Goal: Task Accomplishment & Management: Complete application form

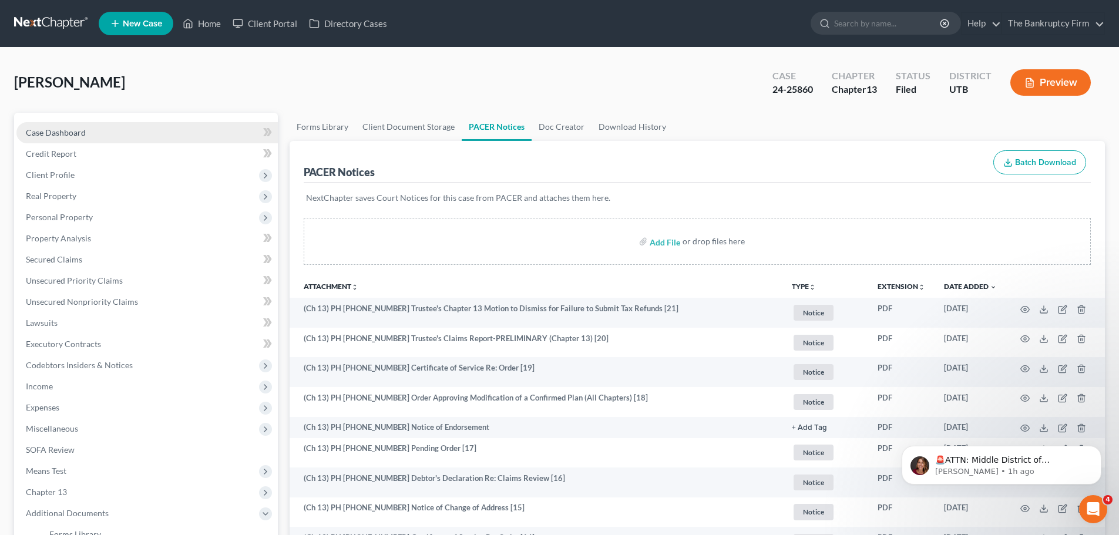
click at [104, 134] on link "Case Dashboard" at bounding box center [146, 132] width 261 height 21
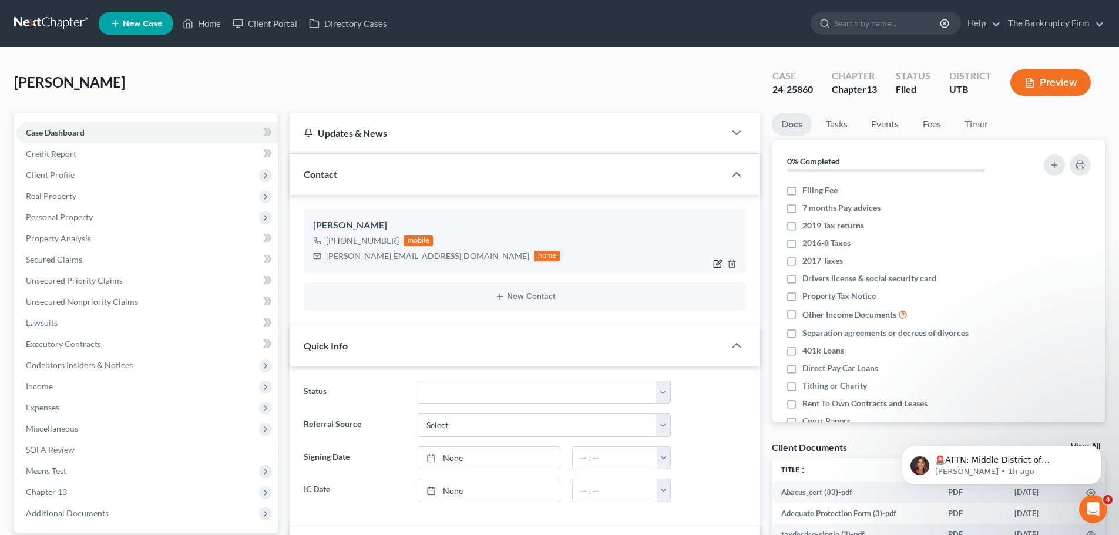
click at [714, 261] on icon "button" at bounding box center [717, 263] width 9 height 9
select select "0"
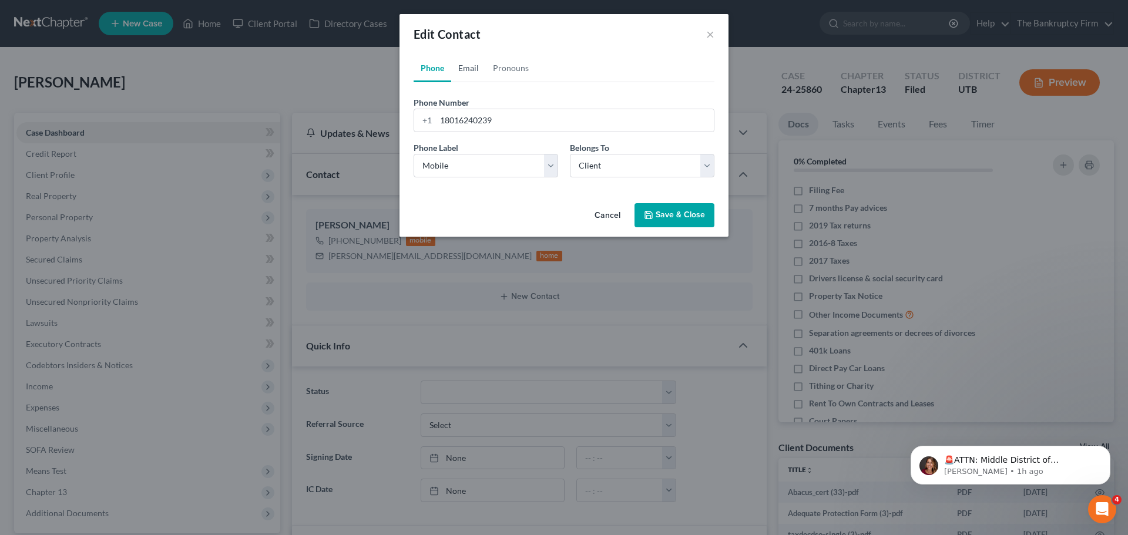
click at [476, 72] on link "Email" at bounding box center [468, 68] width 35 height 28
click at [496, 68] on link "Pronouns" at bounding box center [511, 68] width 50 height 28
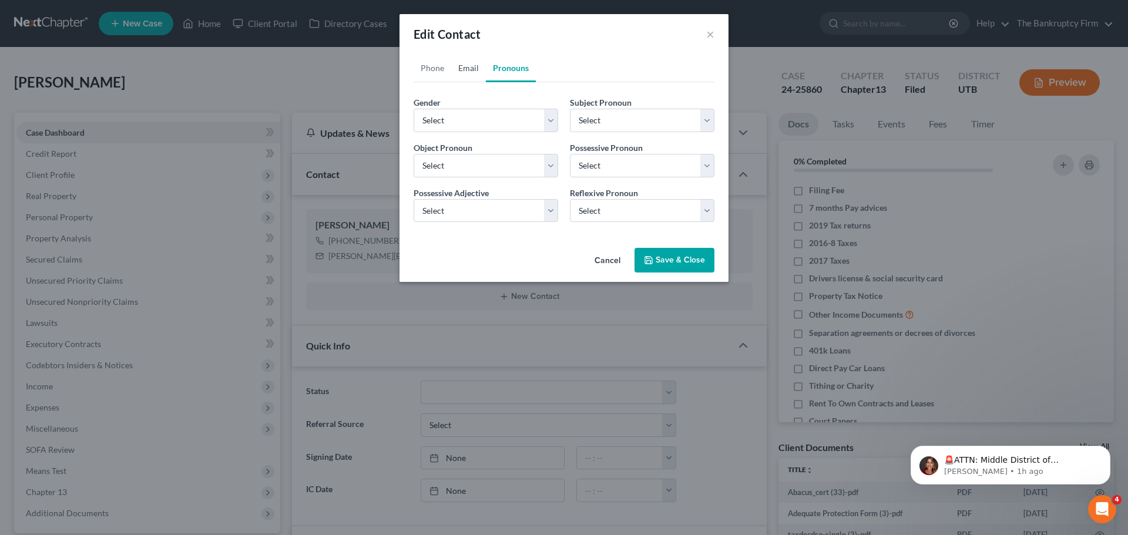
click at [469, 70] on link "Email" at bounding box center [468, 68] width 35 height 28
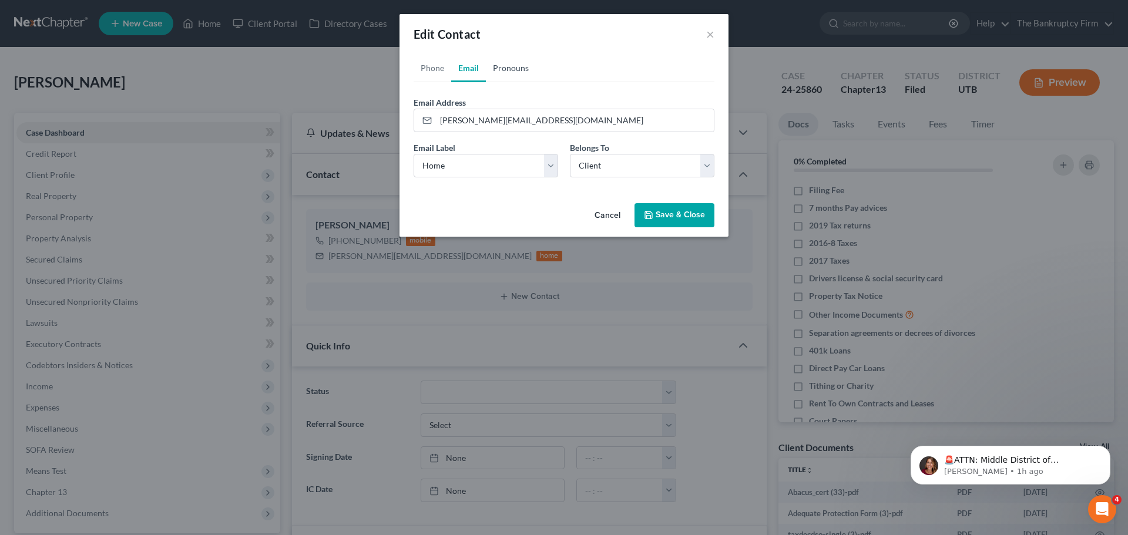
click at [499, 72] on link "Pronouns" at bounding box center [511, 68] width 50 height 28
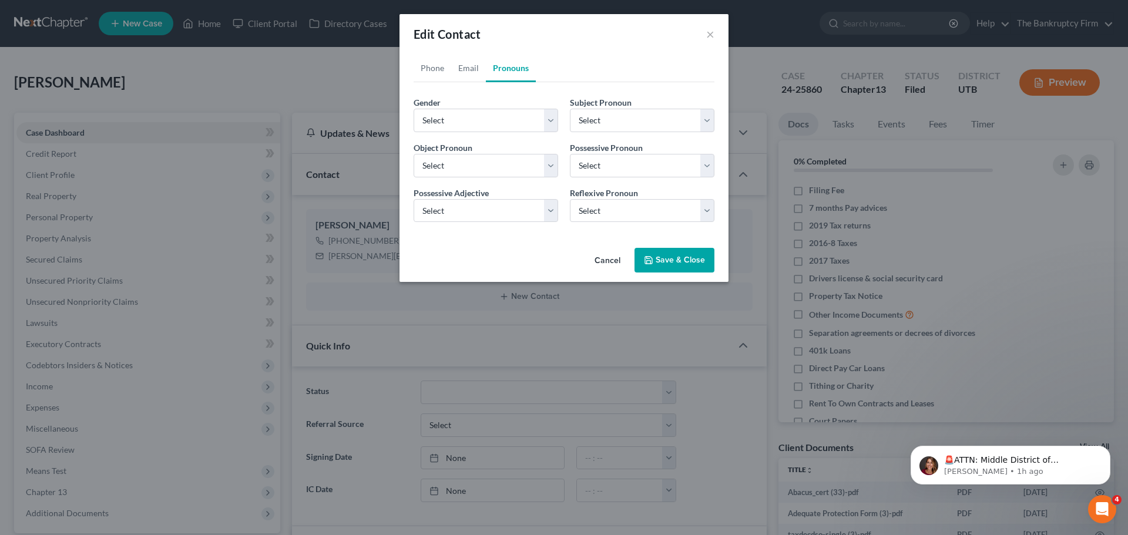
click at [616, 260] on button "Cancel" at bounding box center [607, 260] width 45 height 23
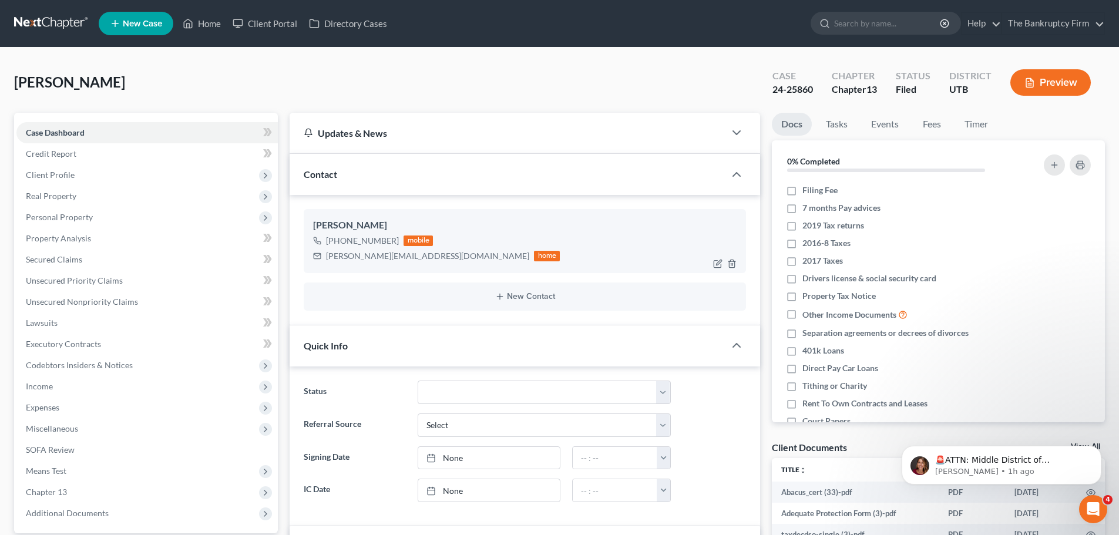
click at [343, 226] on div "[PERSON_NAME]" at bounding box center [524, 225] width 423 height 14
click at [440, 178] on div "Contact" at bounding box center [507, 174] width 435 height 41
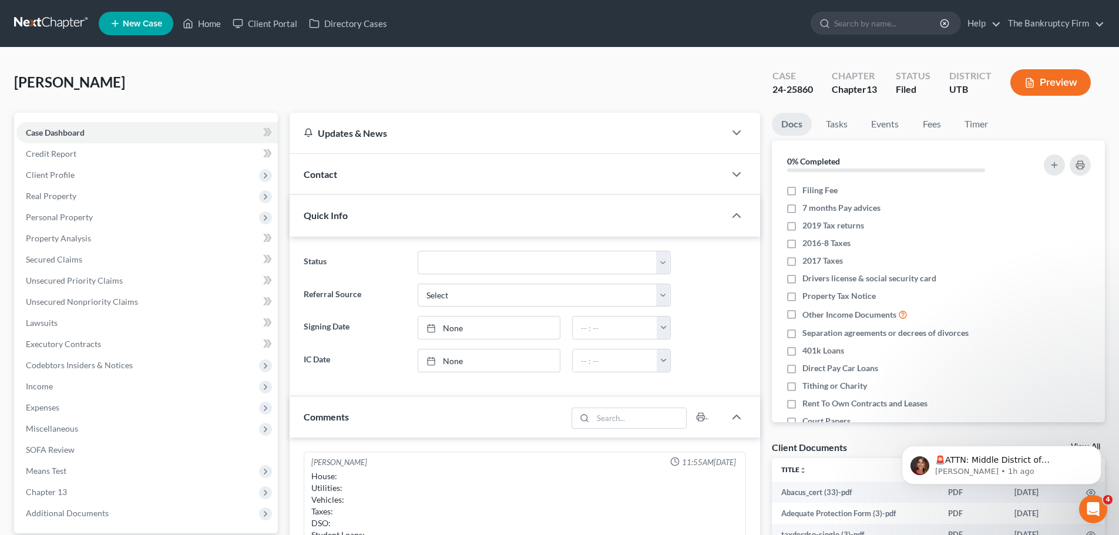
click at [440, 178] on div "Contact" at bounding box center [507, 174] width 435 height 41
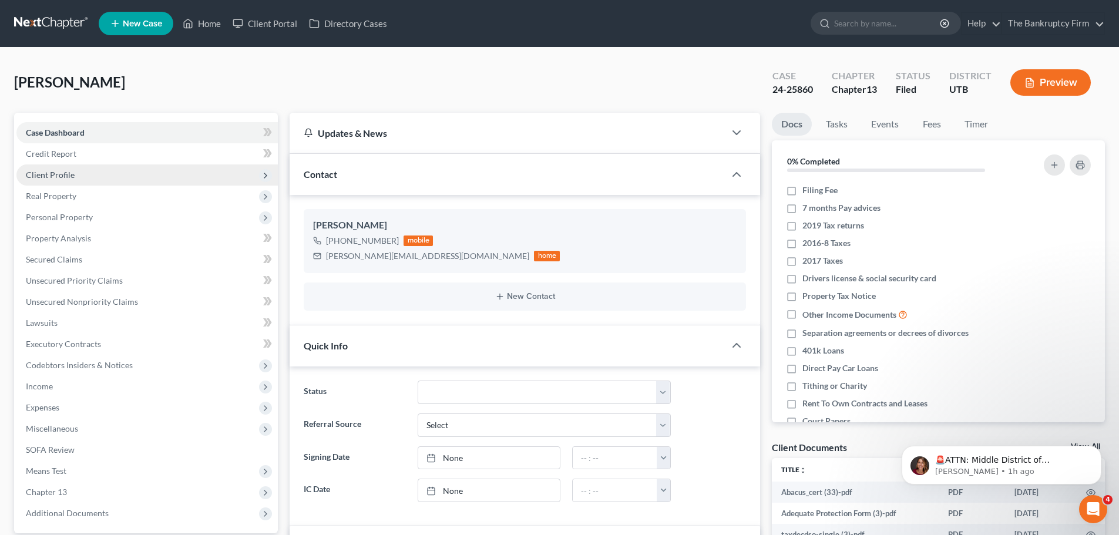
click at [136, 172] on span "Client Profile" at bounding box center [146, 174] width 261 height 21
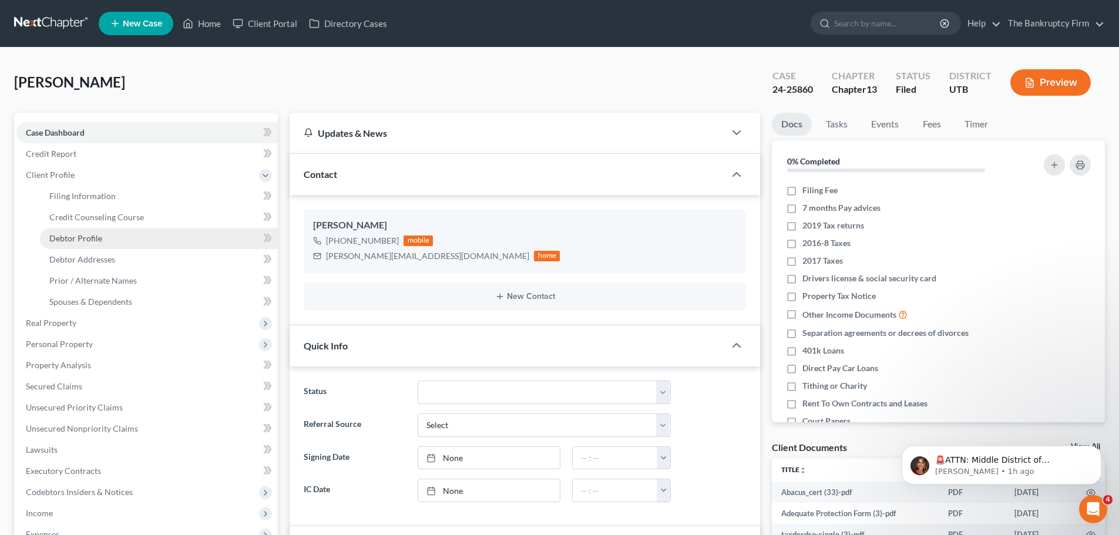
click at [105, 232] on link "Debtor Profile" at bounding box center [159, 238] width 238 height 21
select select "2"
select select "3"
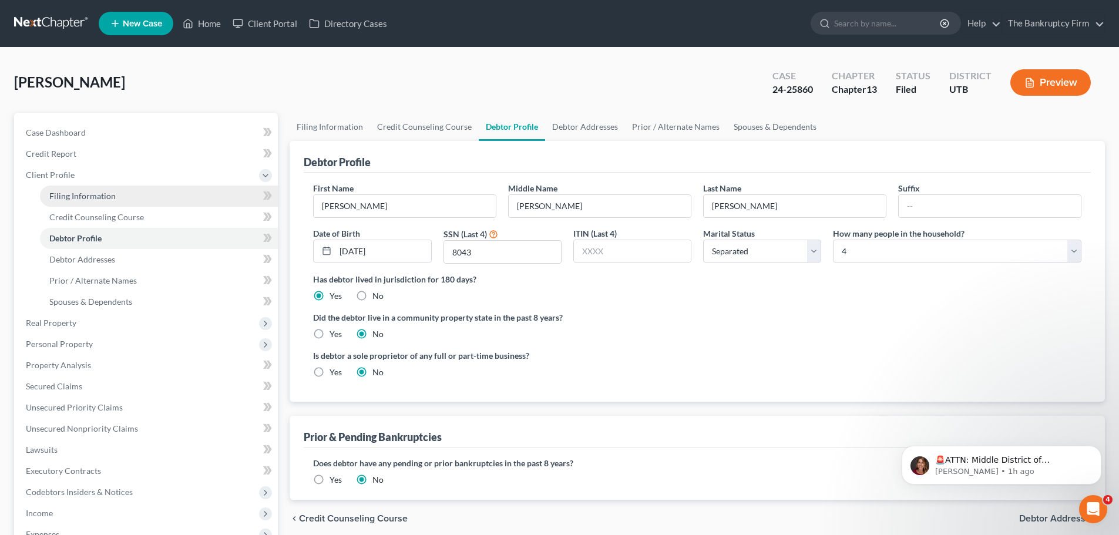
radio input "true"
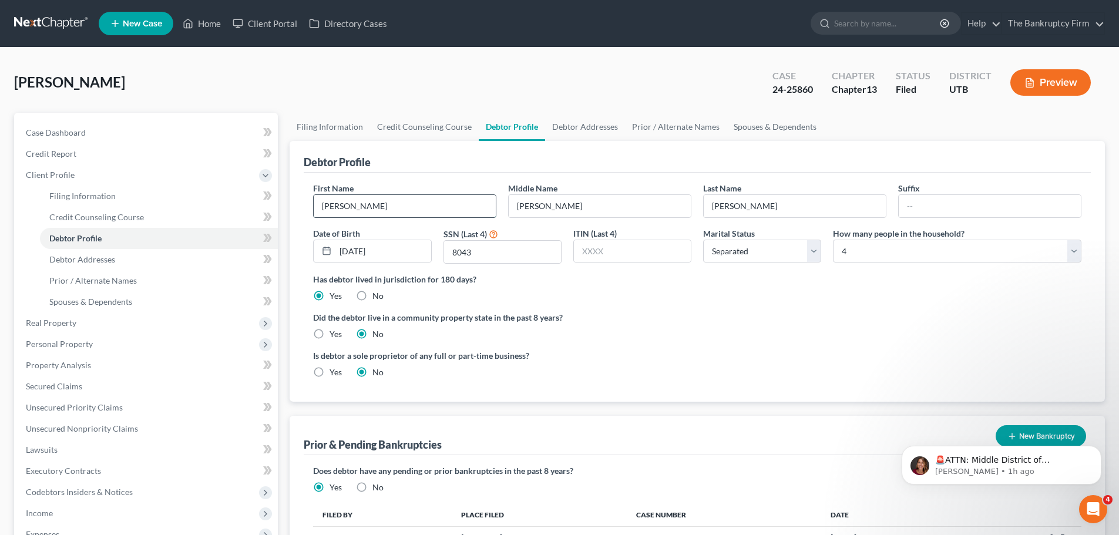
click at [349, 206] on input "Misti" at bounding box center [405, 206] width 182 height 22
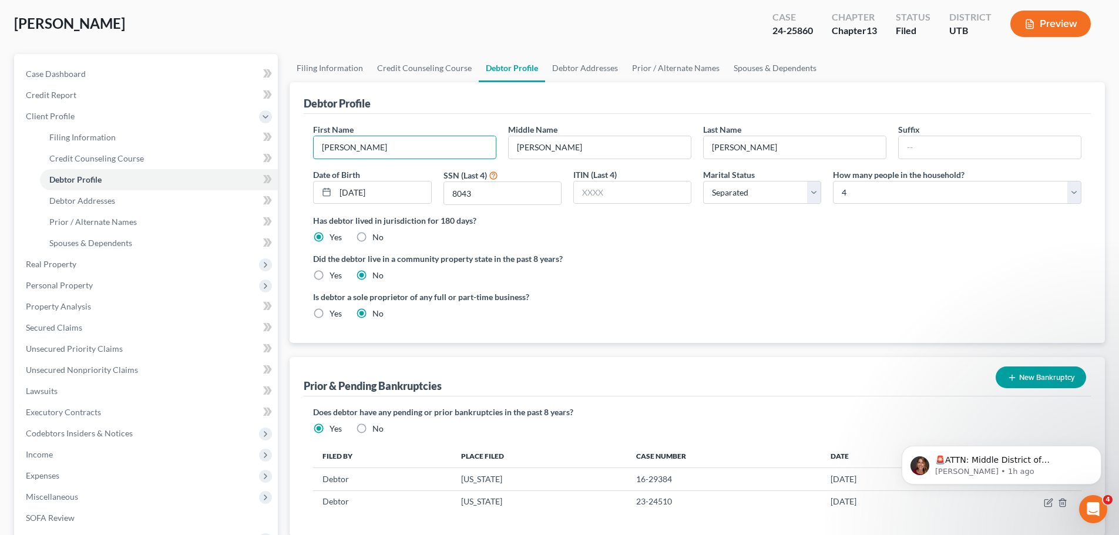
type input "Misty"
click at [680, 368] on div "Prior & Pending Bankruptcies New Bankruptcy New Pending Bankruptcy New Prior Ba…" at bounding box center [697, 376] width 787 height 39
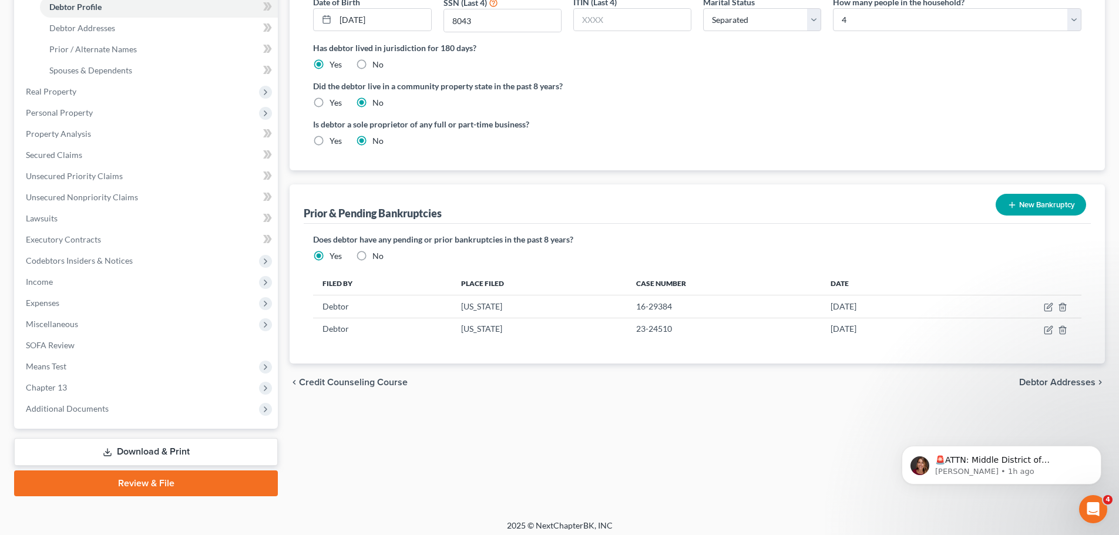
scroll to position [237, 0]
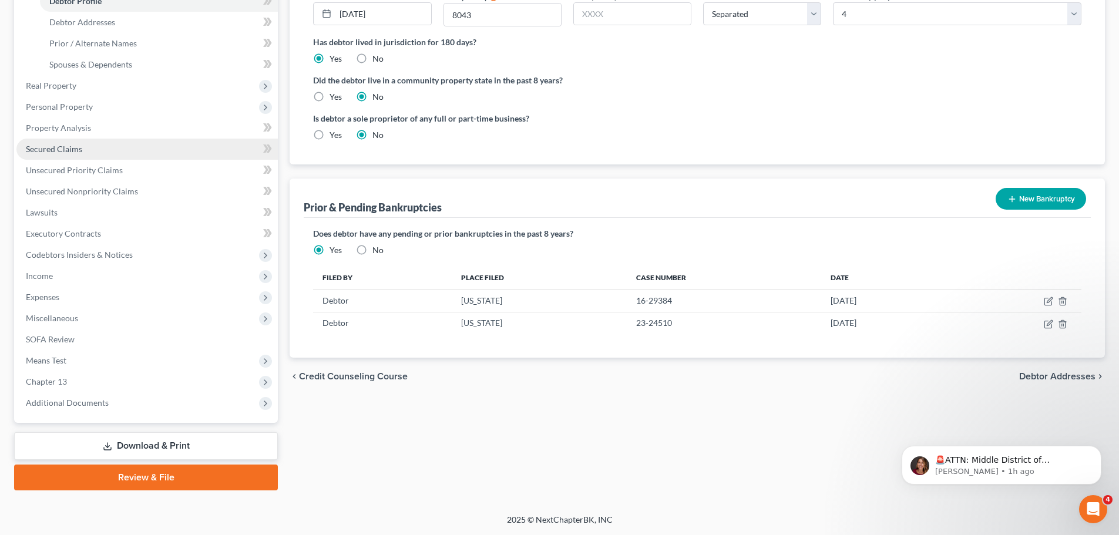
click at [176, 147] on link "Secured Claims" at bounding box center [146, 149] width 261 height 21
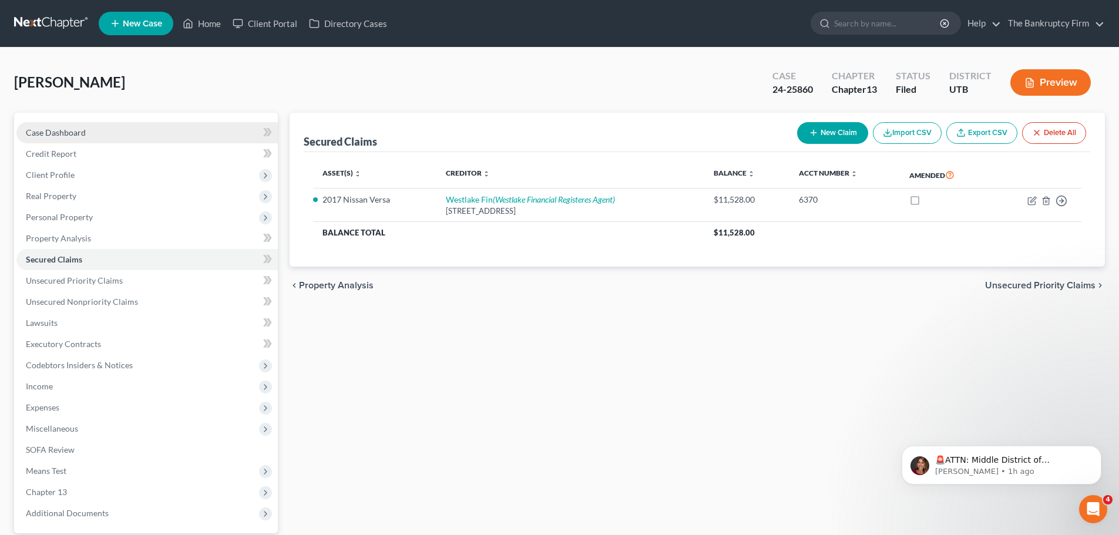
click at [156, 131] on link "Case Dashboard" at bounding box center [146, 132] width 261 height 21
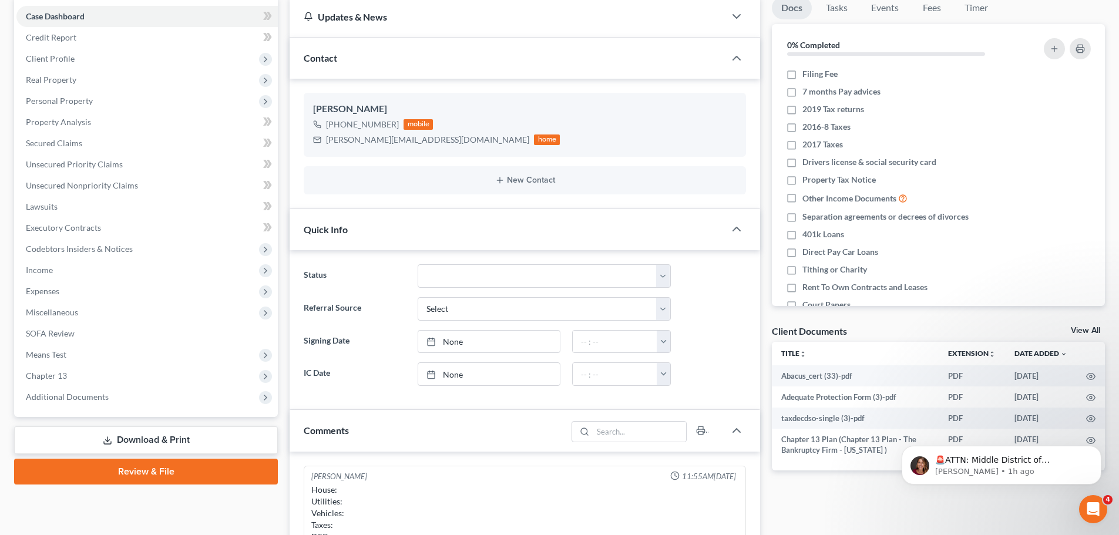
scroll to position [235, 0]
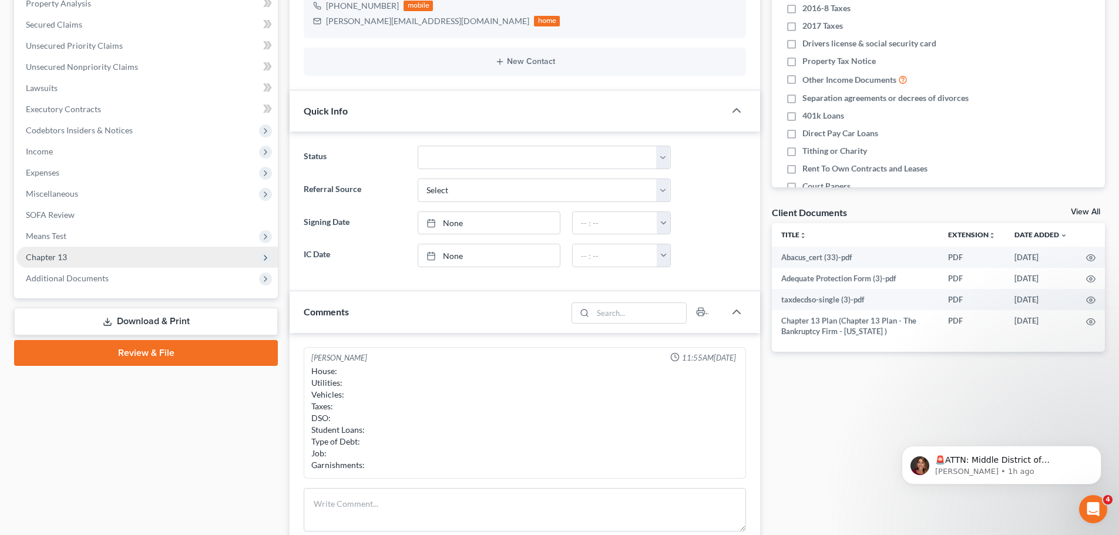
click at [94, 263] on span "Chapter 13" at bounding box center [146, 257] width 261 height 21
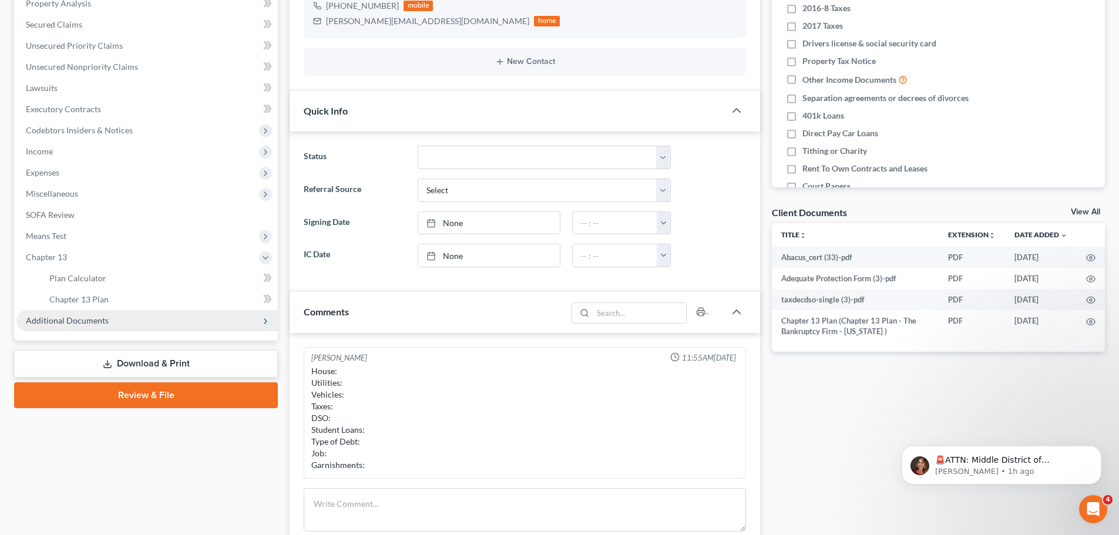
click at [96, 320] on span "Additional Documents" at bounding box center [67, 320] width 83 height 10
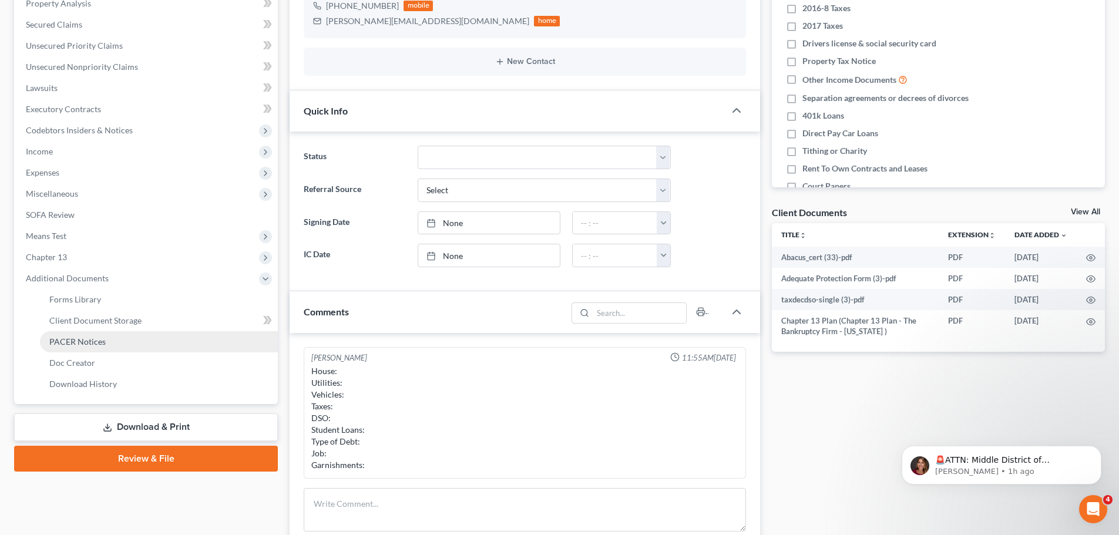
click at [99, 344] on span "PACER Notices" at bounding box center [77, 341] width 56 height 10
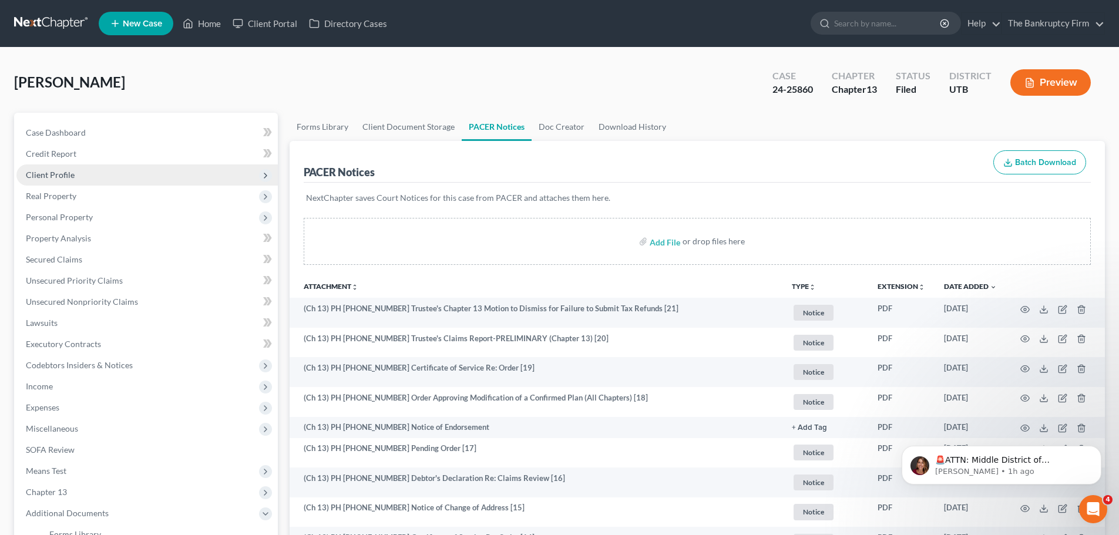
click at [112, 167] on span "Client Profile" at bounding box center [146, 174] width 261 height 21
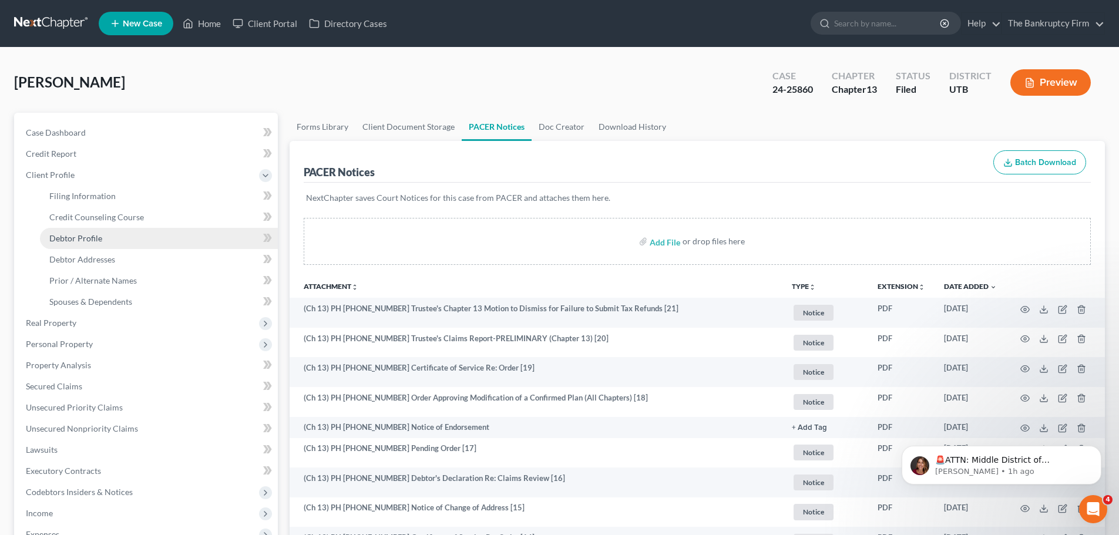
click at [147, 239] on link "Debtor Profile" at bounding box center [159, 238] width 238 height 21
select select "2"
select select "3"
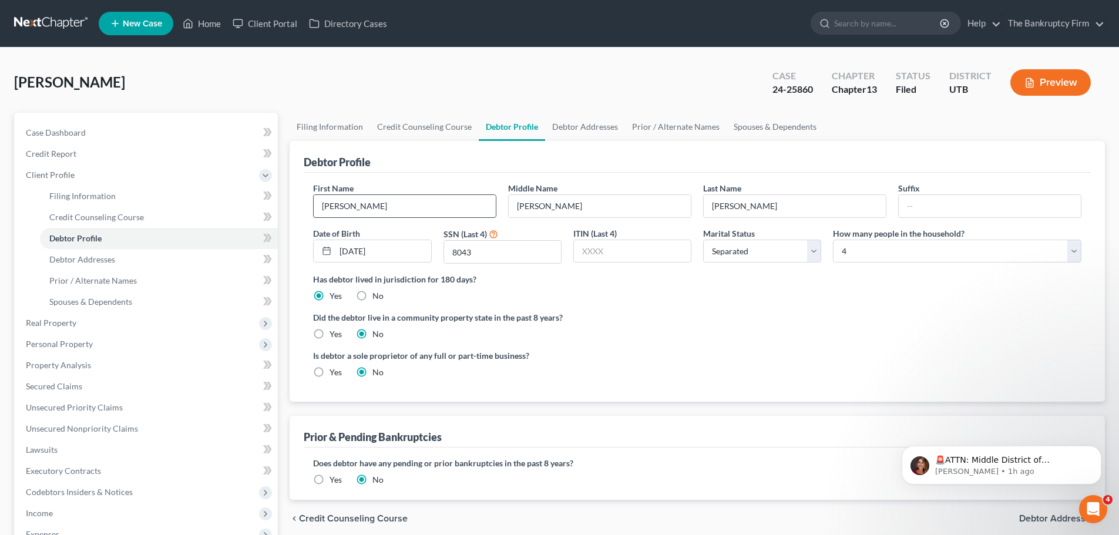
radio input "true"
click at [384, 201] on input "Misty" at bounding box center [405, 206] width 182 height 22
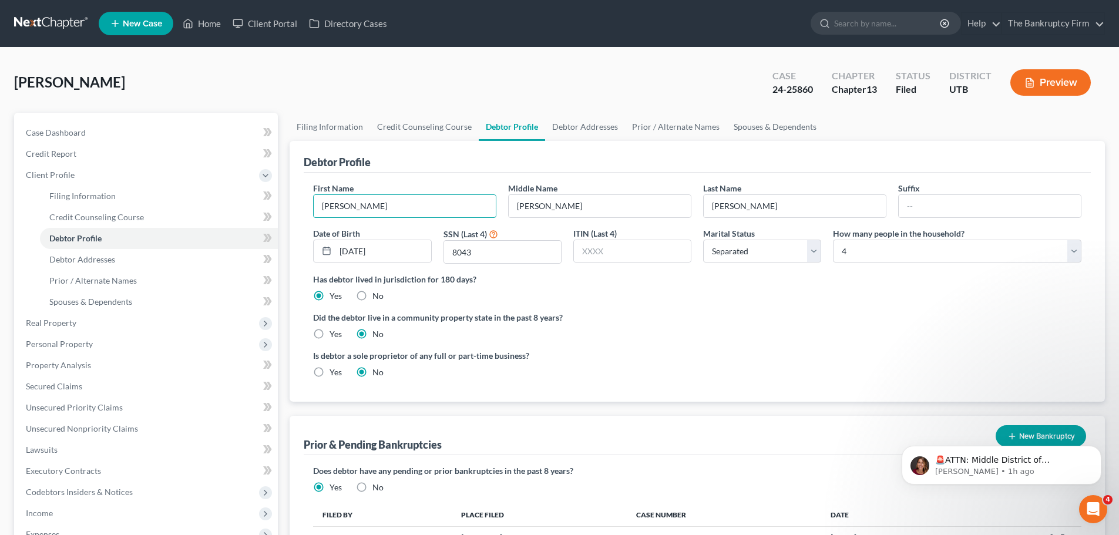
type input "Misti"
click at [659, 337] on div "Did the debtor live in a community property state in the past 8 years? Yes No" at bounding box center [697, 325] width 768 height 29
click at [338, 118] on link "Filing Information" at bounding box center [330, 127] width 80 height 28
select select "1"
select select "0"
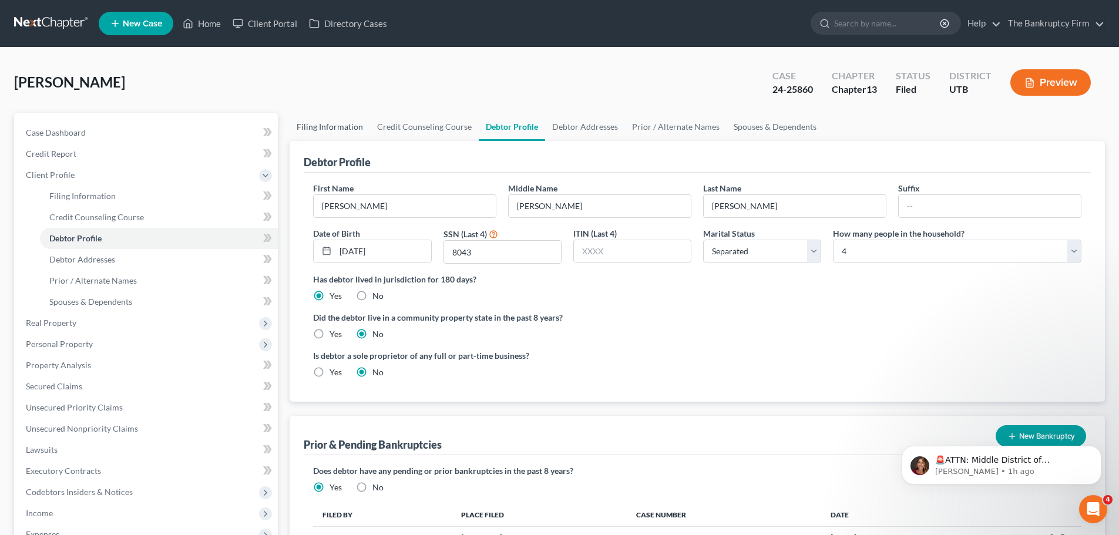
select select "3"
select select "46"
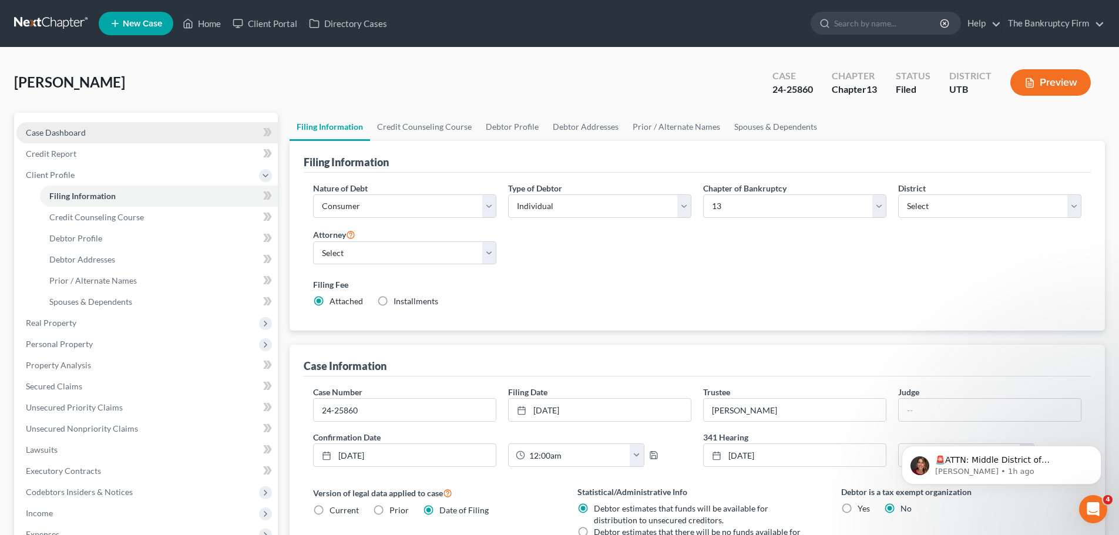
click at [157, 136] on link "Case Dashboard" at bounding box center [146, 132] width 261 height 21
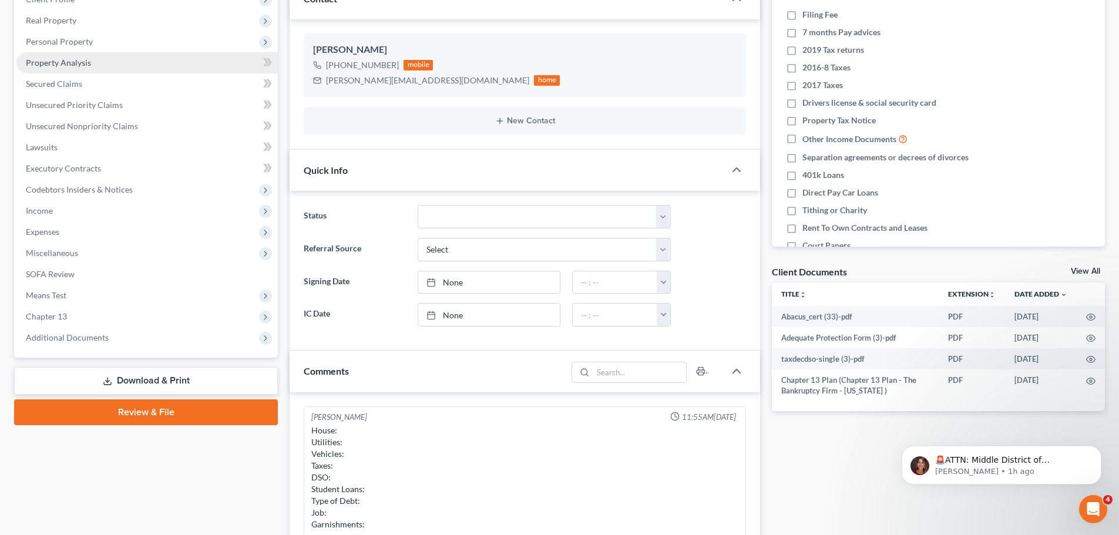
scroll to position [176, 0]
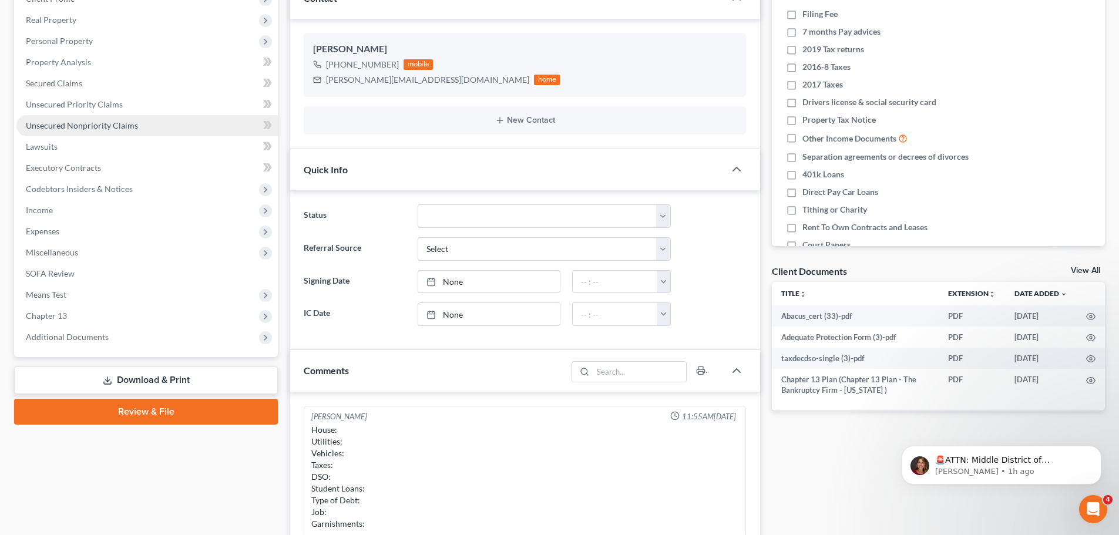
click at [231, 127] on link "Unsecured Nonpriority Claims" at bounding box center [146, 125] width 261 height 21
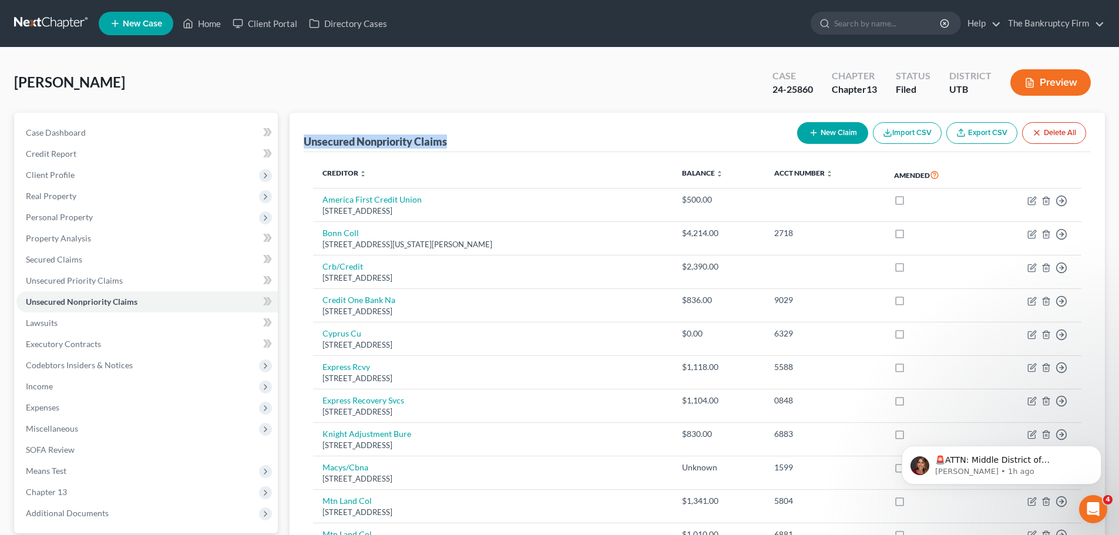
drag, startPoint x: 300, startPoint y: 137, endPoint x: 449, endPoint y: 133, distance: 149.2
click at [449, 133] on div "Unsecured Nonpriority Claims New Claim Import CSV Export CSV Delete All Credito…" at bounding box center [697, 508] width 815 height 790
click at [435, 121] on div "Unsecured Nonpriority Claims New Claim Import CSV Export CSV Delete All" at bounding box center [697, 132] width 787 height 39
click at [190, 25] on polyline at bounding box center [188, 25] width 3 height 5
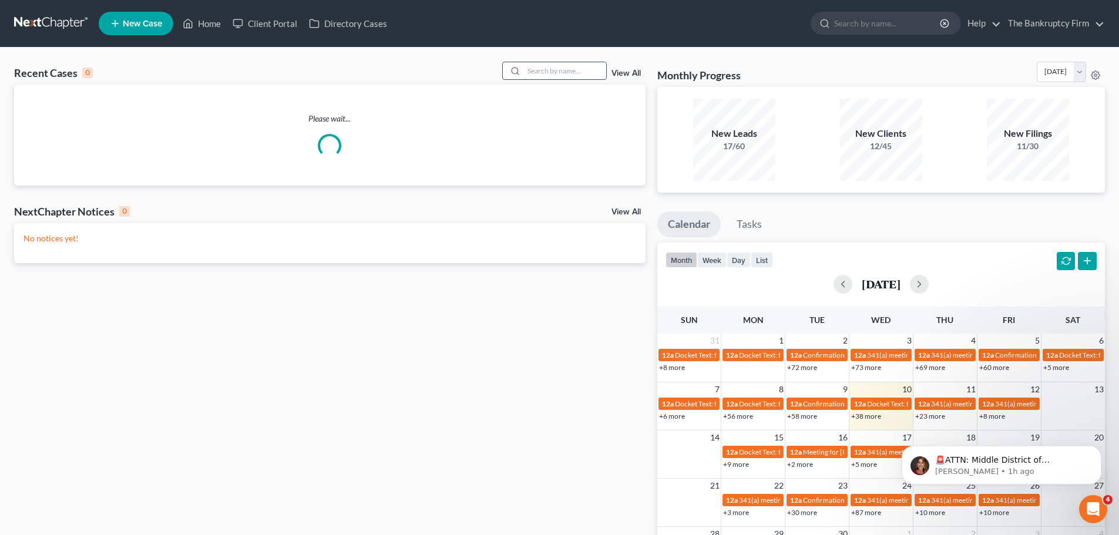
click at [575, 72] on input "search" at bounding box center [565, 70] width 82 height 17
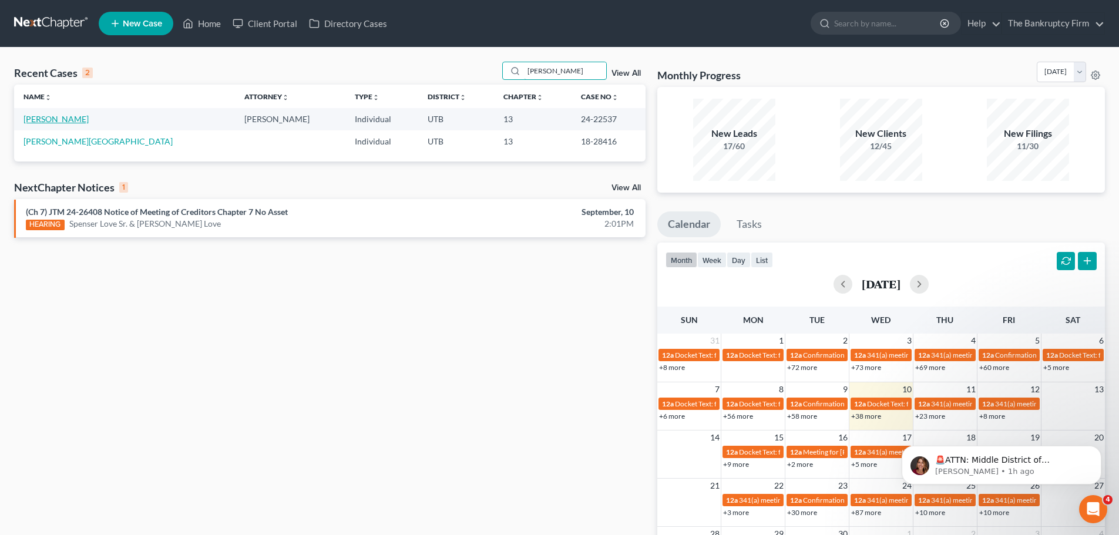
type input "[PERSON_NAME]"
click at [78, 119] on link "[PERSON_NAME]" at bounding box center [55, 119] width 65 height 10
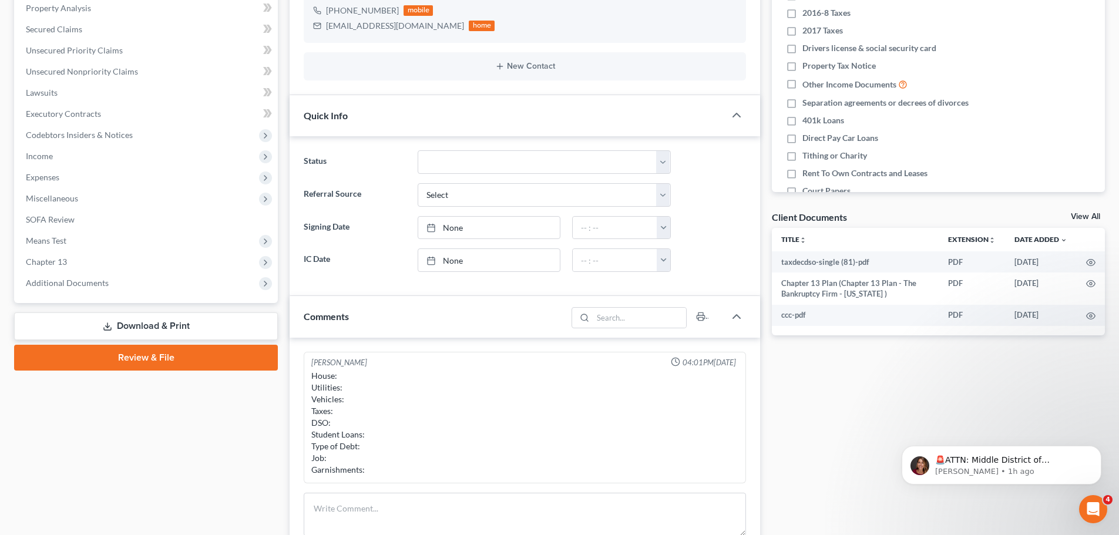
scroll to position [235, 0]
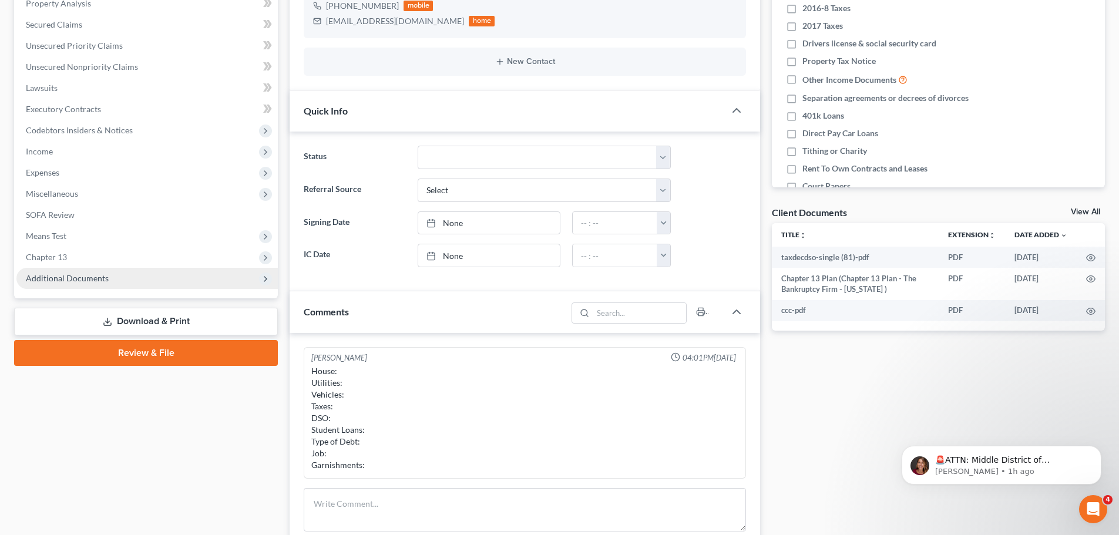
click at [148, 278] on span "Additional Documents" at bounding box center [146, 278] width 261 height 21
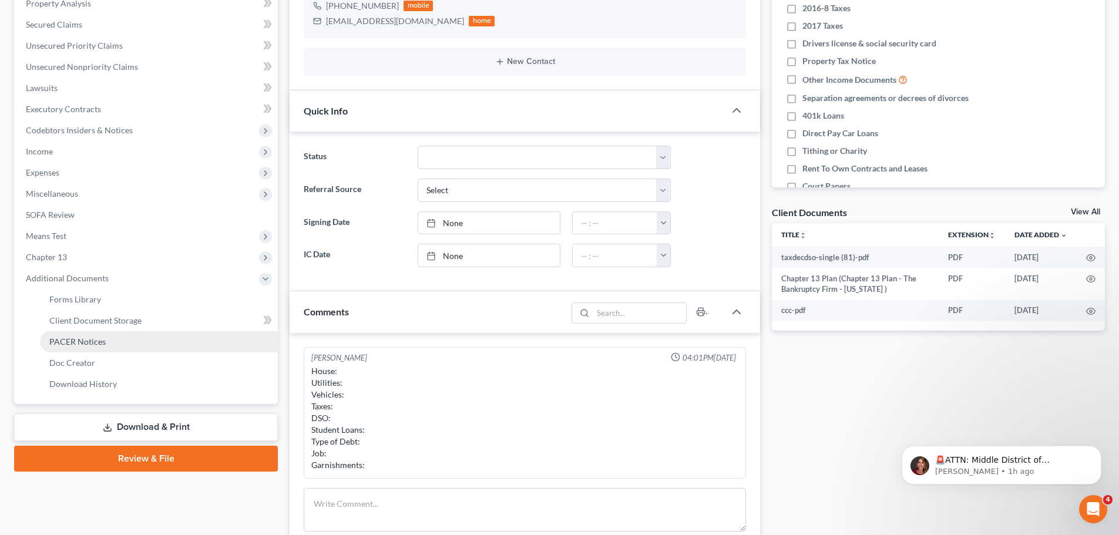
click at [109, 344] on link "PACER Notices" at bounding box center [159, 341] width 238 height 21
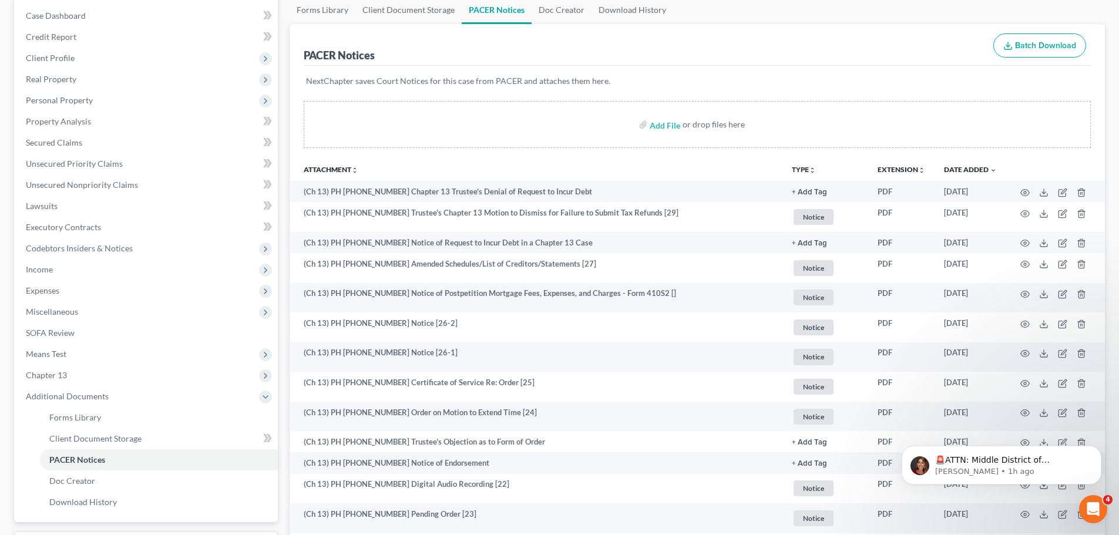
scroll to position [117, 0]
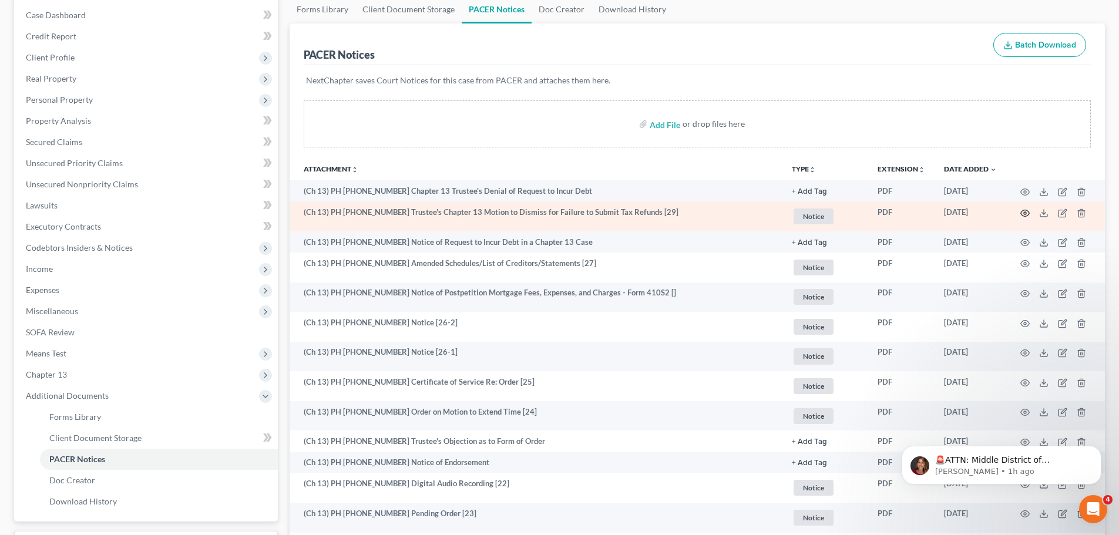
click at [1024, 216] on icon "button" at bounding box center [1025, 213] width 9 height 6
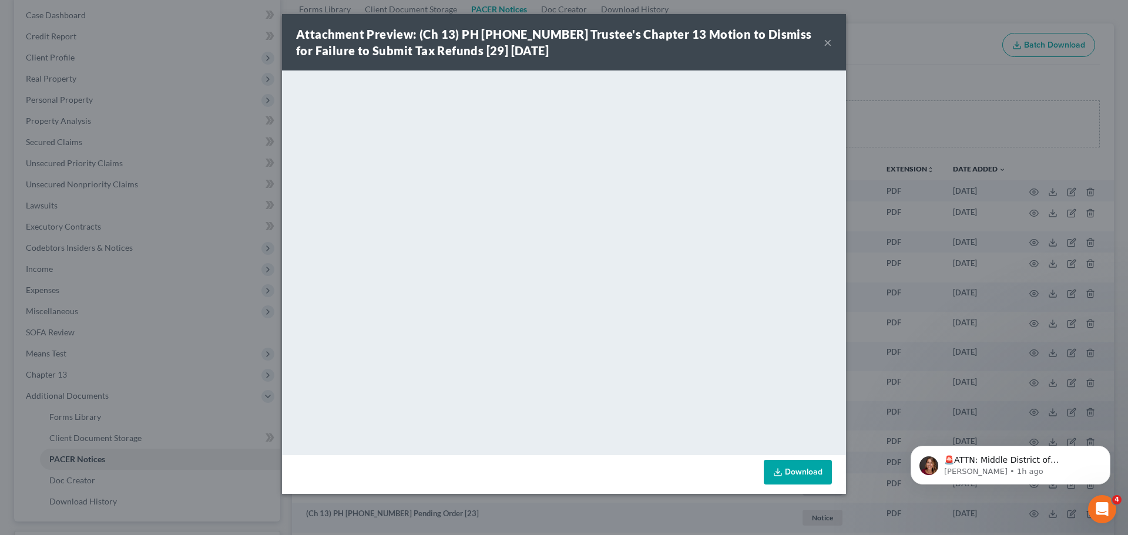
click at [825, 42] on button "×" at bounding box center [827, 42] width 8 height 14
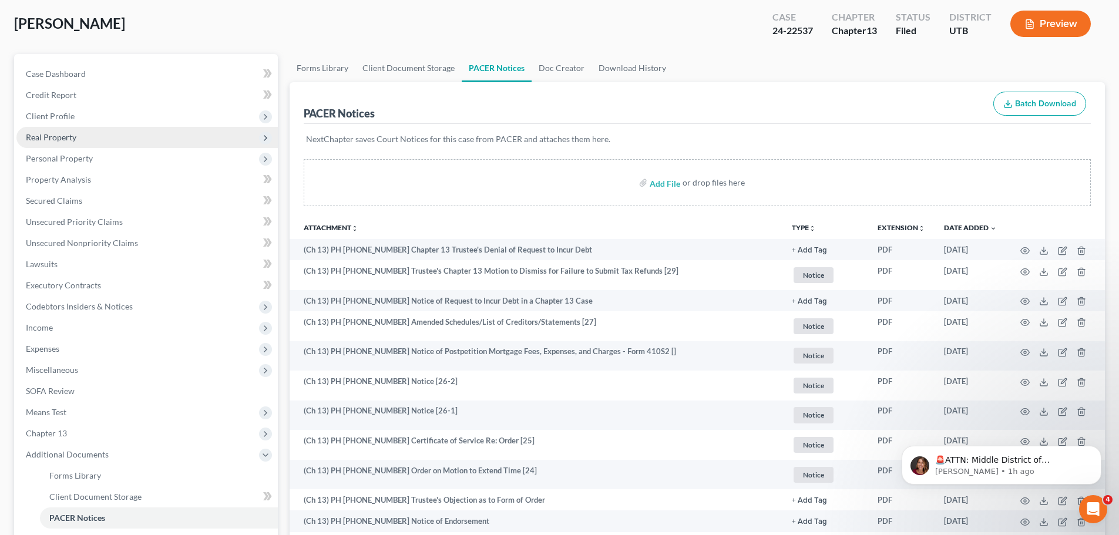
scroll to position [0, 0]
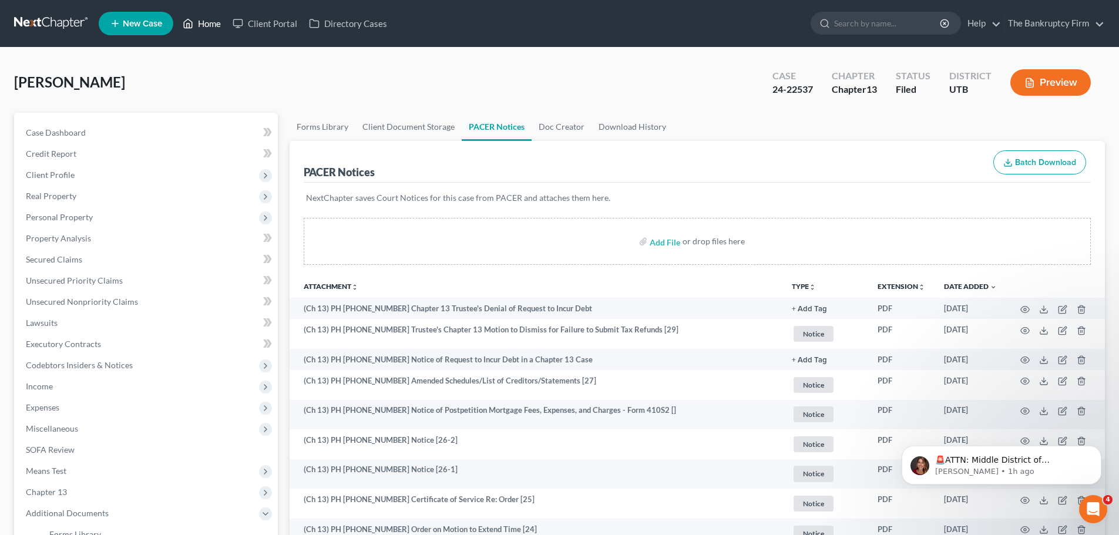
click at [193, 26] on icon at bounding box center [188, 23] width 11 height 14
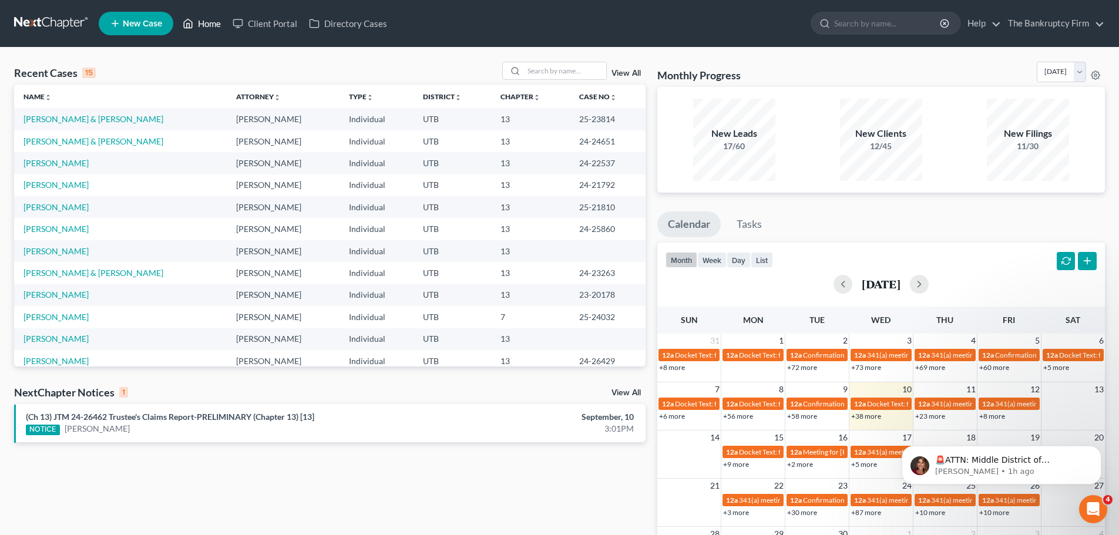
click at [206, 21] on link "Home" at bounding box center [202, 23] width 50 height 21
click at [534, 69] on input "search" at bounding box center [565, 70] width 82 height 17
type input "converse"
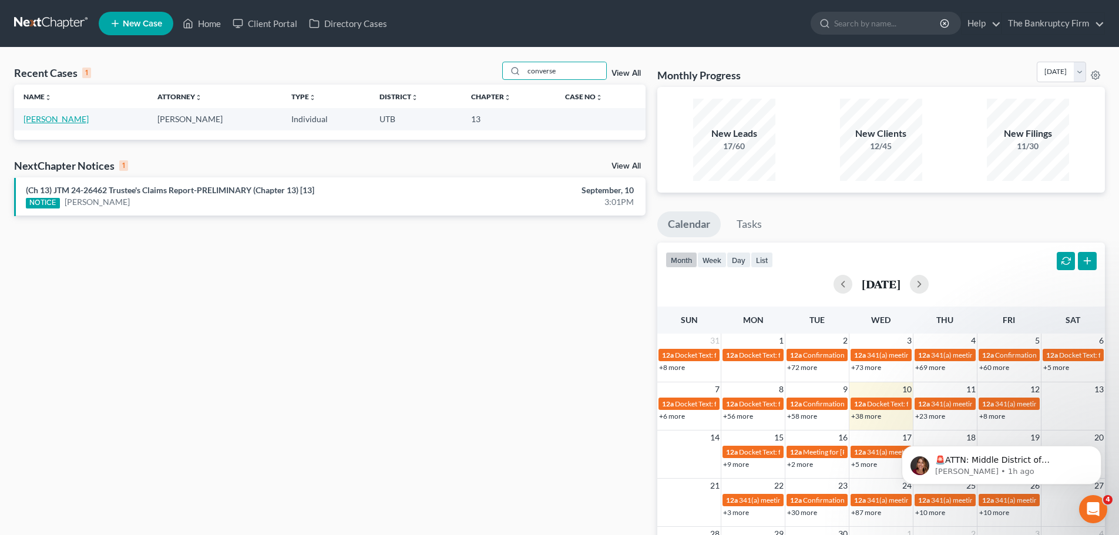
click at [68, 122] on link "[PERSON_NAME]" at bounding box center [55, 119] width 65 height 10
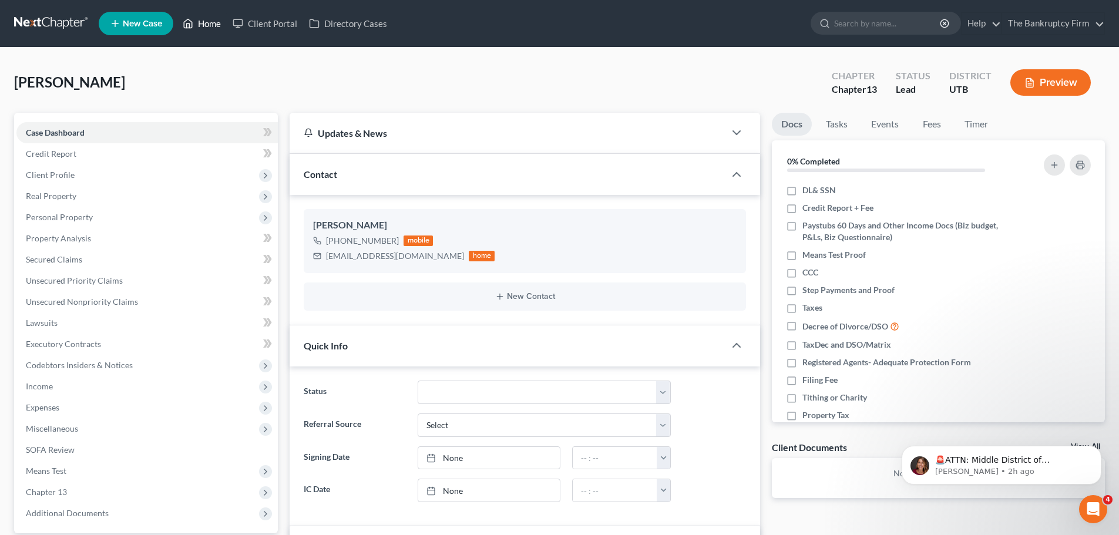
click at [196, 18] on link "Home" at bounding box center [202, 23] width 50 height 21
